Goal: Navigation & Orientation: Find specific page/section

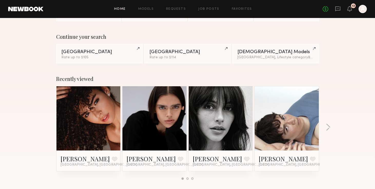
scroll to position [29, 0]
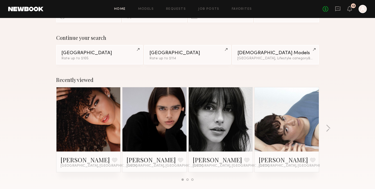
click at [163, 115] on link at bounding box center [154, 119] width 31 height 64
click at [42, 112] on div "Recently viewed [PERSON_NAME] Favorite [GEOGRAPHIC_DATA], [GEOGRAPHIC_DATA] [PE…" at bounding box center [187, 131] width 375 height 121
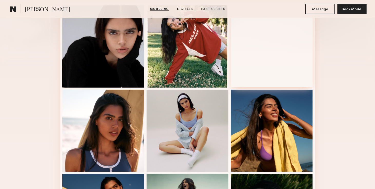
scroll to position [148, 0]
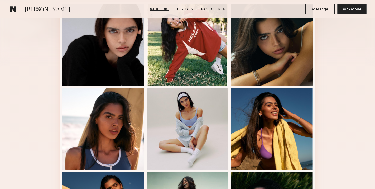
click at [344, 106] on div "Modeling Portfolio View More" at bounding box center [187, 170] width 375 height 400
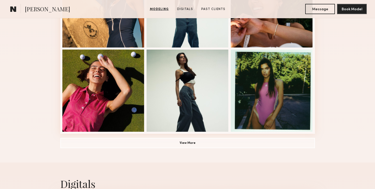
scroll to position [357, 0]
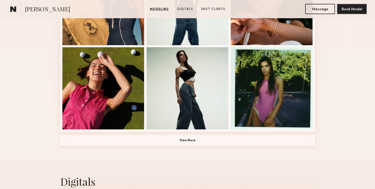
click at [238, 143] on button "View More" at bounding box center [187, 140] width 255 height 10
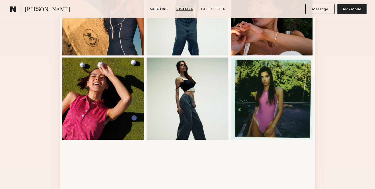
scroll to position [260, 0]
